Goal: Task Accomplishment & Management: Use online tool/utility

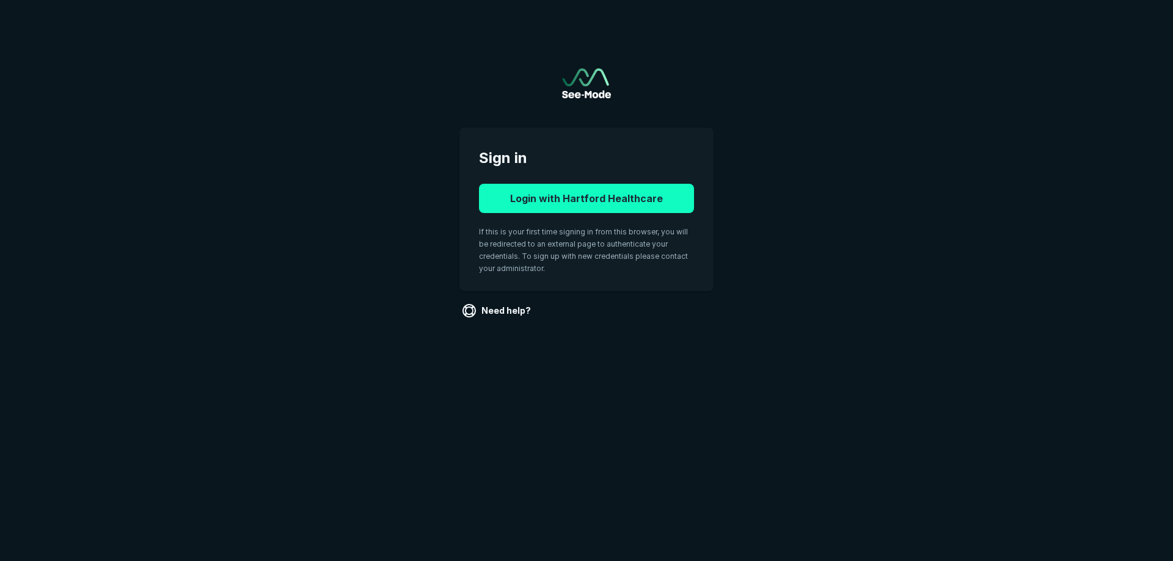
click at [526, 189] on button "Login with Hartford Healthcare" at bounding box center [586, 198] width 215 height 29
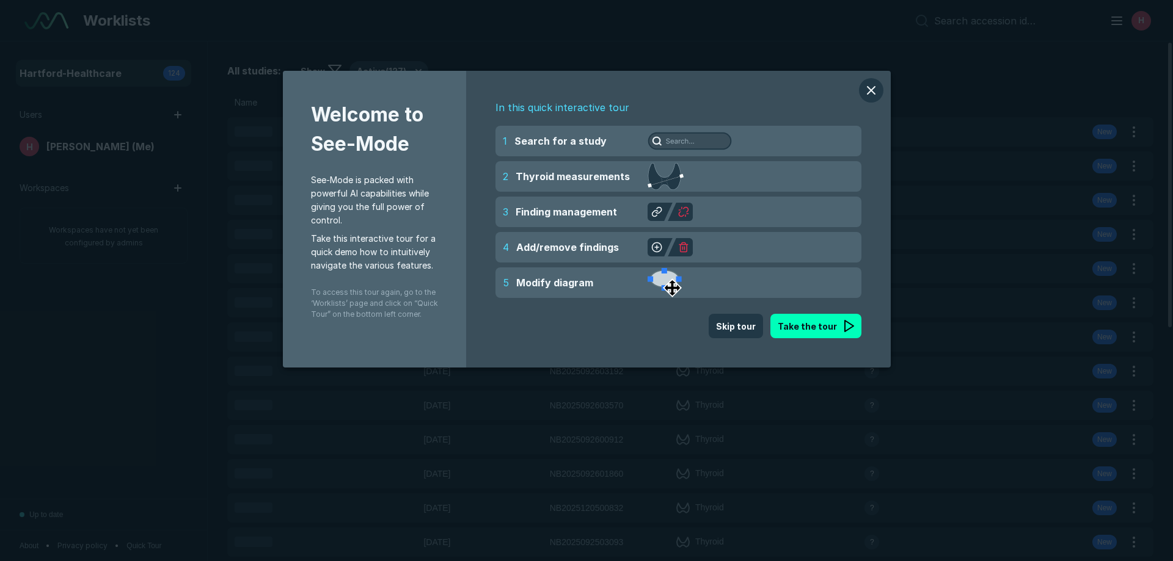
scroll to position [3883, 6847]
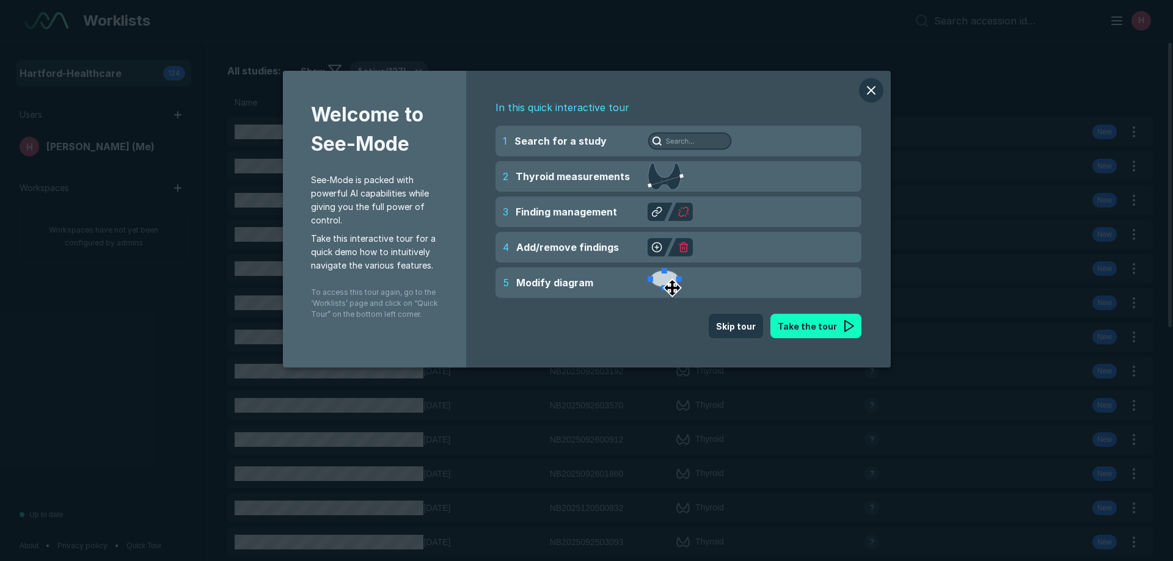
click at [798, 325] on button "Take the tour" at bounding box center [815, 326] width 91 height 24
